Goal: Use online tool/utility: Utilize a website feature to perform a specific function

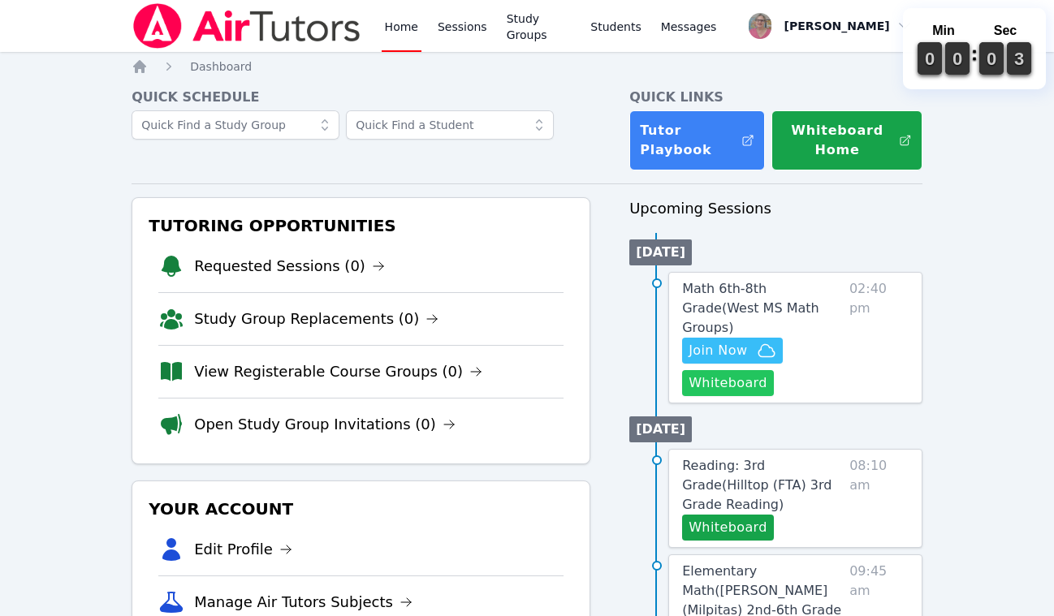
click at [733, 370] on button "Whiteboard" at bounding box center [728, 383] width 92 height 26
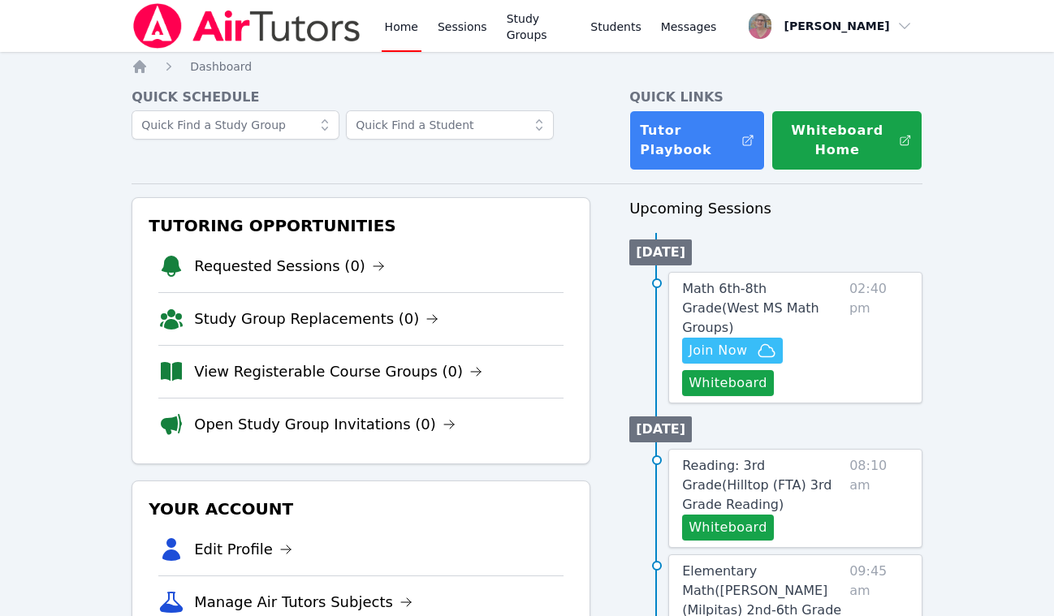
click at [752, 370] on button "Whiteboard" at bounding box center [728, 383] width 92 height 26
